Goal: Information Seeking & Learning: Learn about a topic

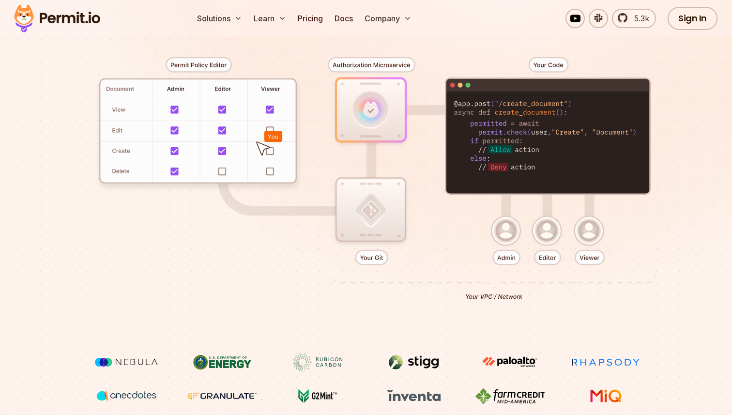
scroll to position [485, 0]
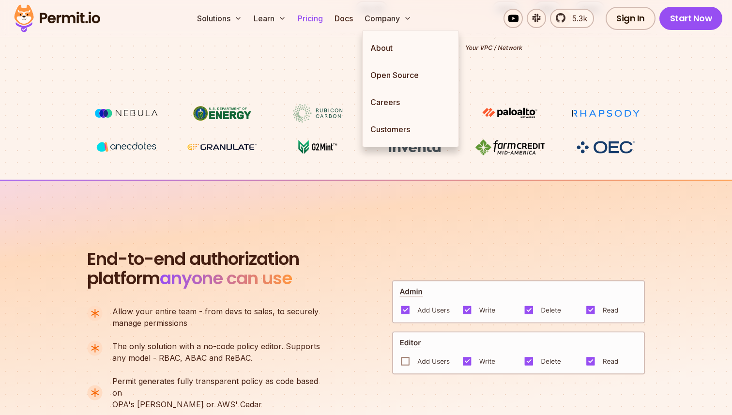
click at [308, 19] on link "Pricing" at bounding box center [310, 18] width 33 height 19
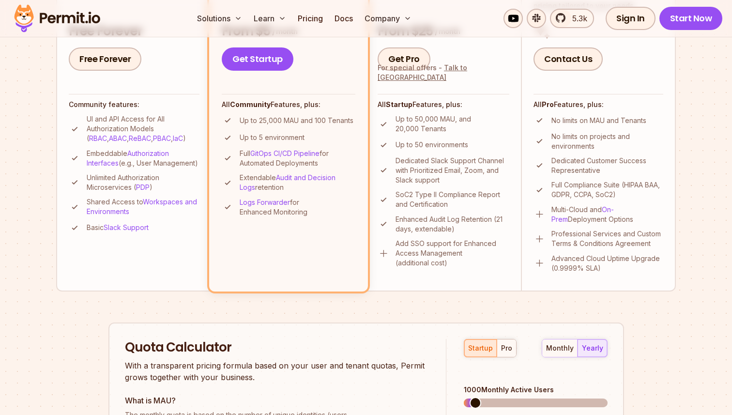
scroll to position [316, 0]
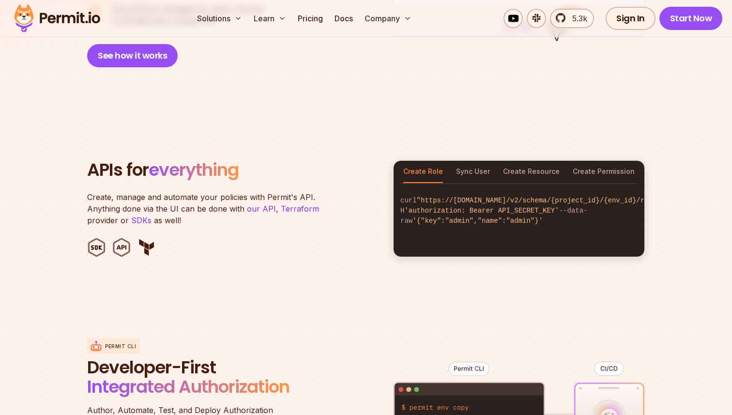
scroll to position [904, 0]
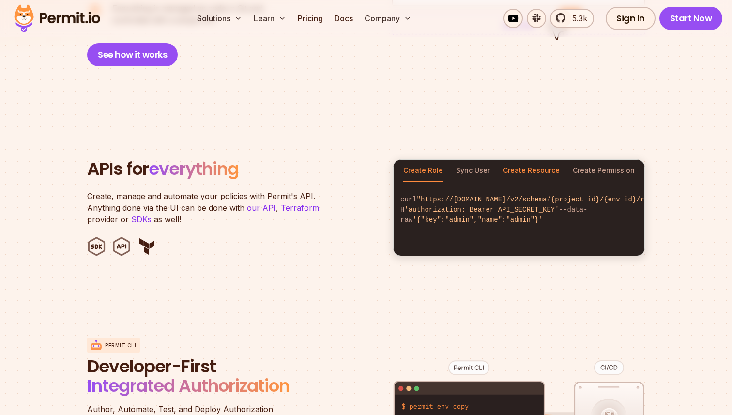
click at [522, 160] on button "Create Resource" at bounding box center [531, 171] width 57 height 22
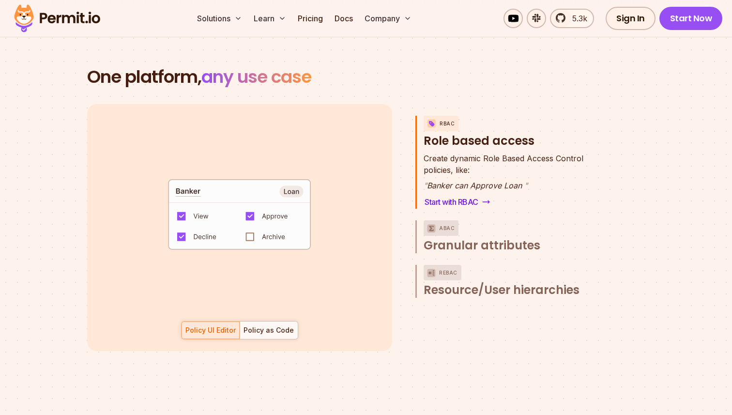
scroll to position [1384, 0]
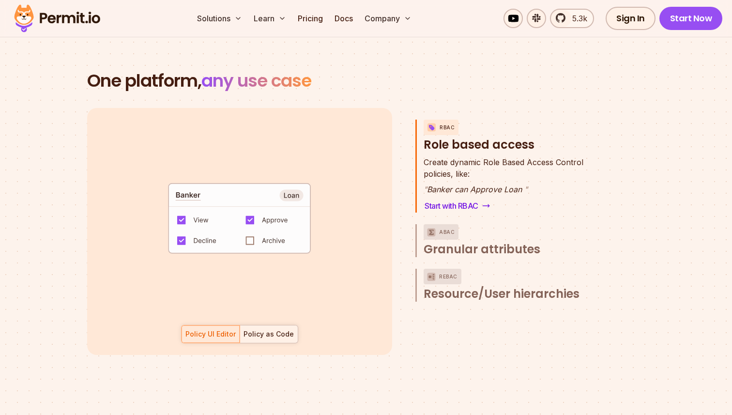
click at [269, 329] on div "Policy as Code" at bounding box center [269, 334] width 50 height 10
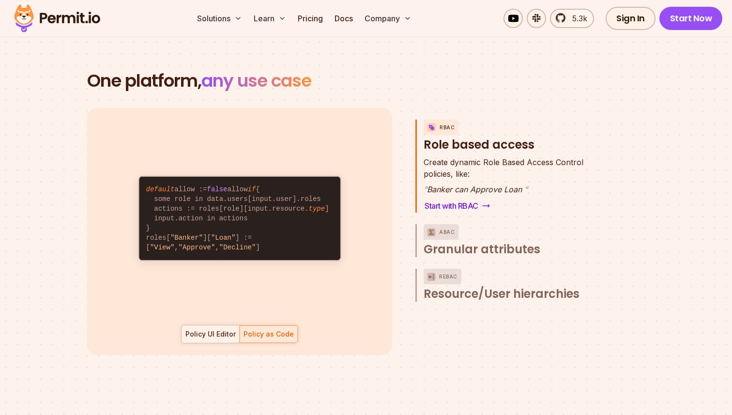
click at [223, 329] on div "Policy UI Editor" at bounding box center [211, 334] width 50 height 10
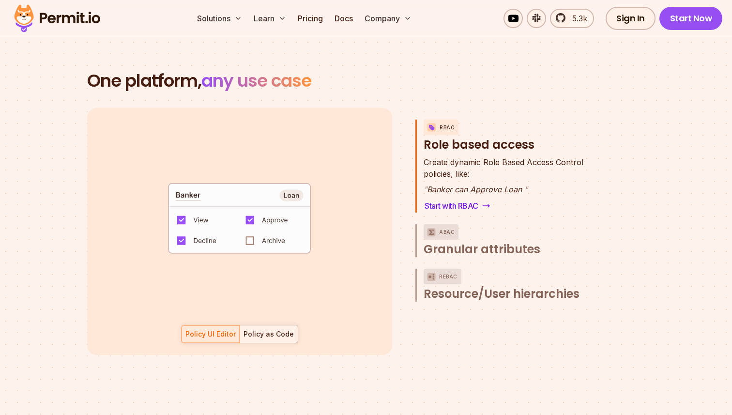
click at [281, 329] on div "Policy as Code" at bounding box center [269, 334] width 50 height 10
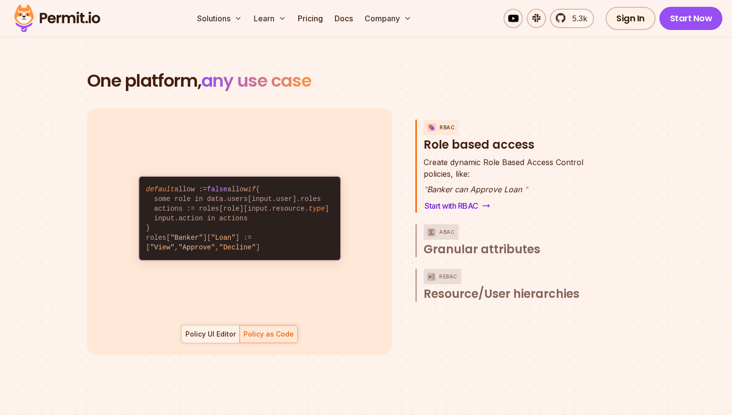
click at [224, 329] on div "Policy UI Editor" at bounding box center [211, 334] width 50 height 10
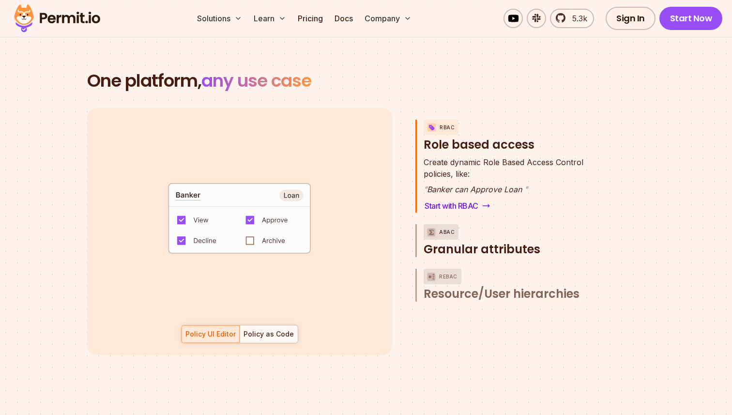
click at [483, 242] on span "Granular attributes" at bounding box center [482, 249] width 117 height 15
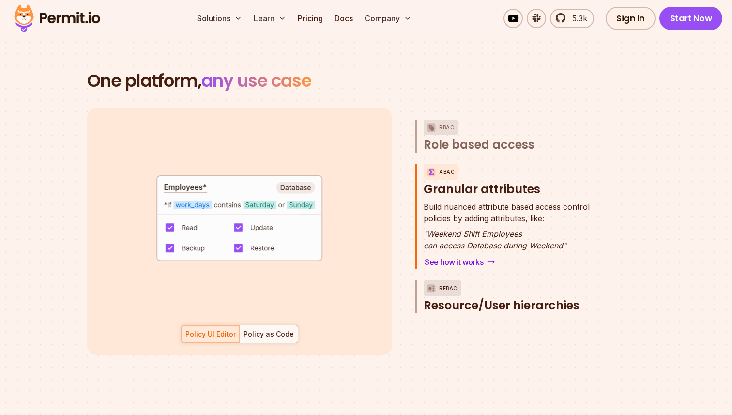
click at [464, 284] on button "ReBAC Resource/User hierarchies" at bounding box center [514, 296] width 181 height 33
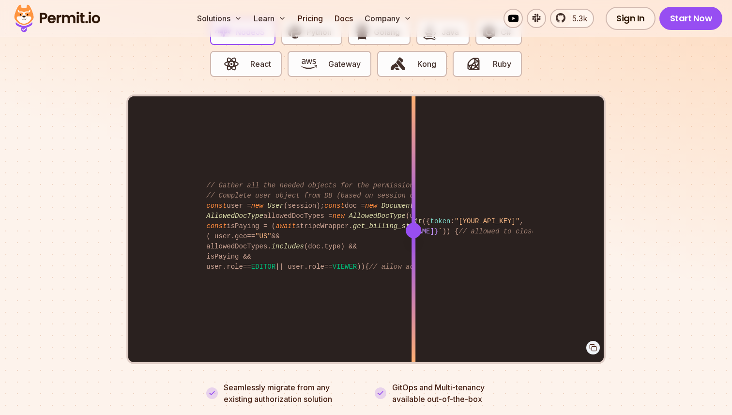
scroll to position [1966, 0]
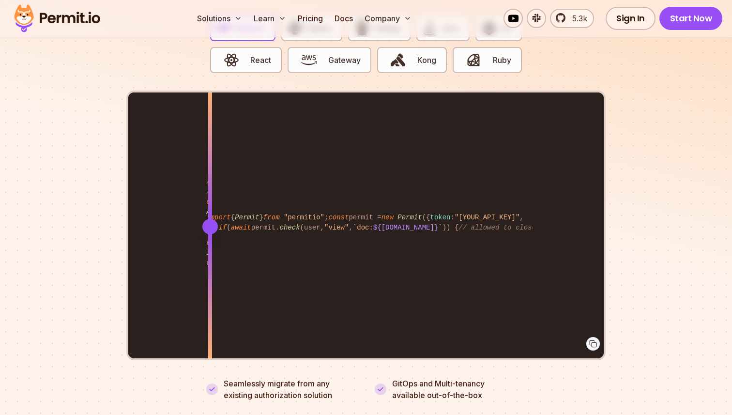
drag, startPoint x: 407, startPoint y: 216, endPoint x: 209, endPoint y: 224, distance: 197.8
click at [209, 224] on div at bounding box center [210, 226] width 4 height 267
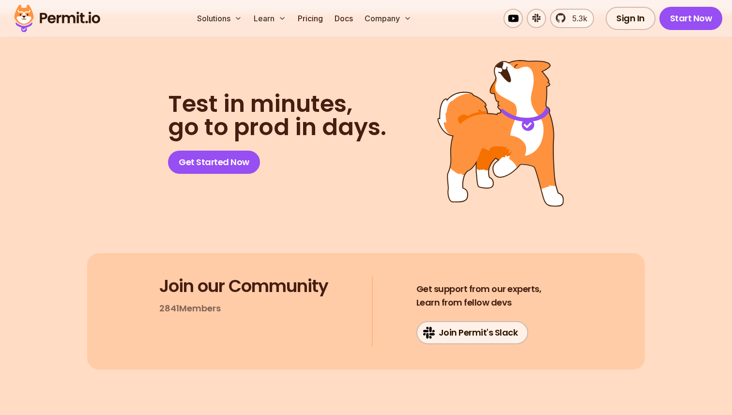
scroll to position [5226, 0]
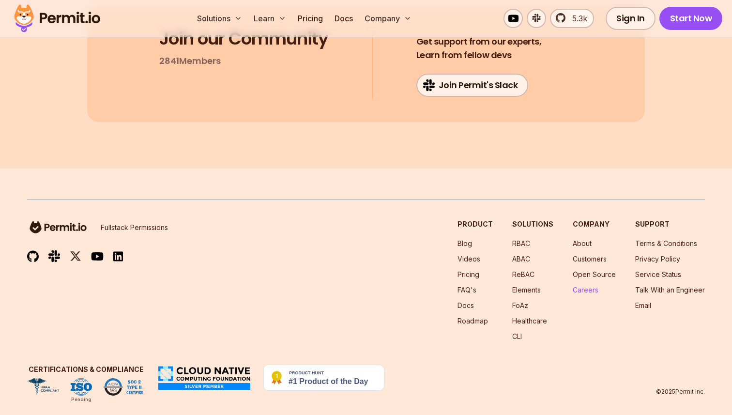
click at [596, 286] on link "Careers" at bounding box center [586, 290] width 26 height 8
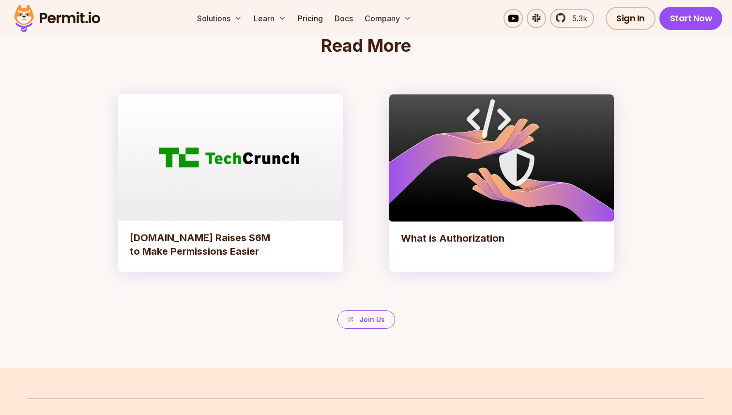
scroll to position [2081, 0]
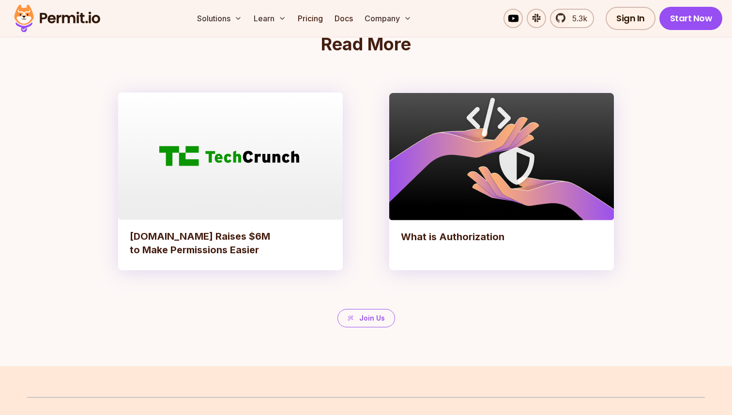
click at [348, 324] on link "Join Us" at bounding box center [367, 318] width 58 height 18
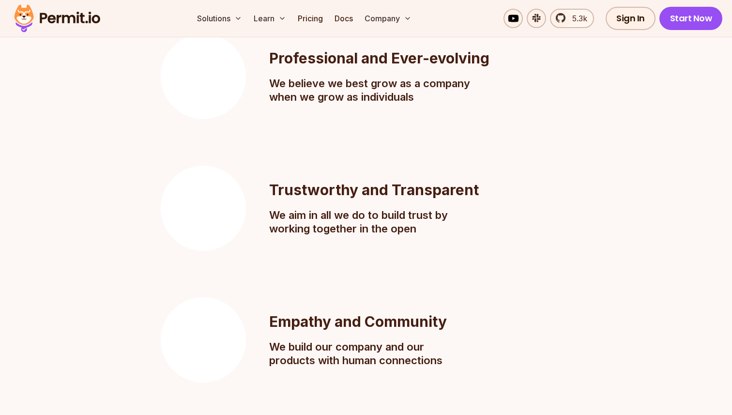
scroll to position [487, 0]
